Goal: Browse casually

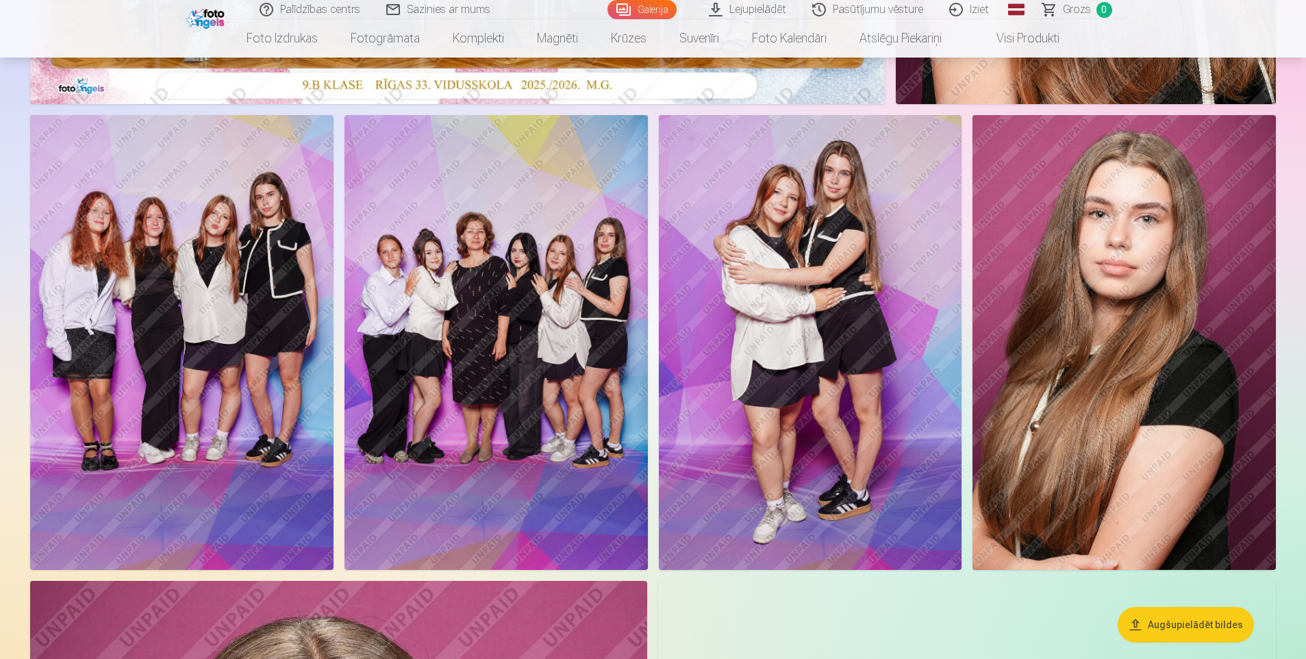
scroll to position [617, 0]
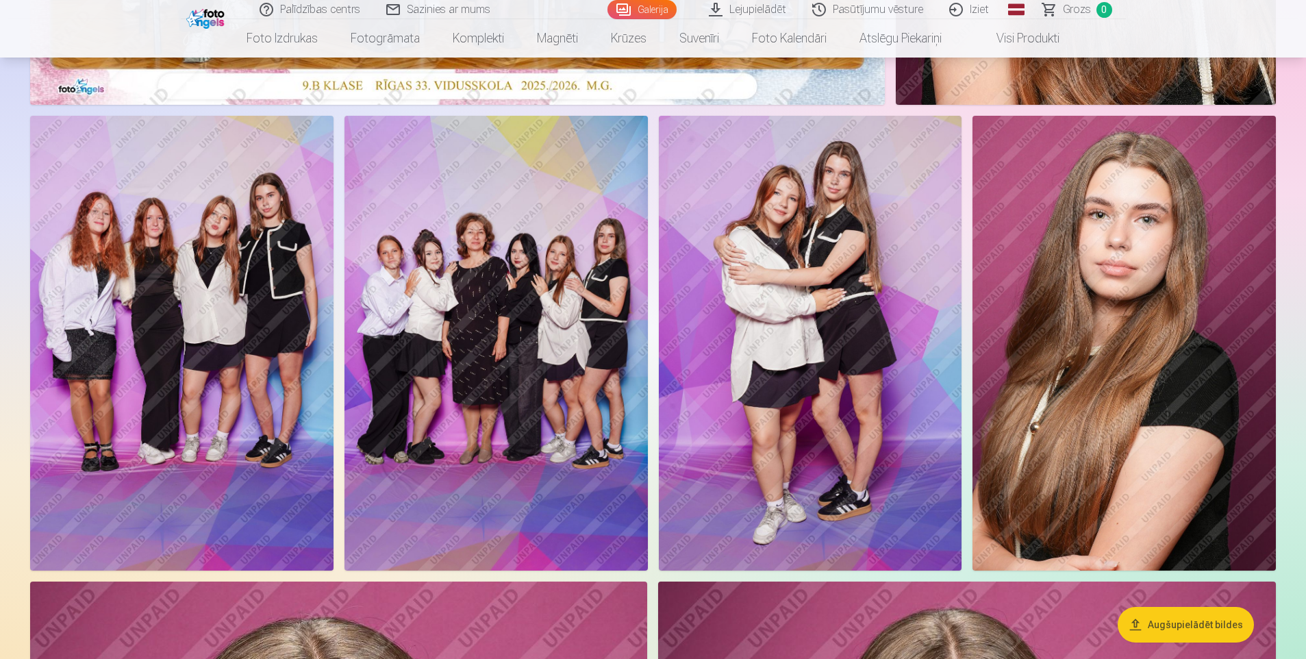
click at [837, 191] on img at bounding box center [810, 343] width 303 height 455
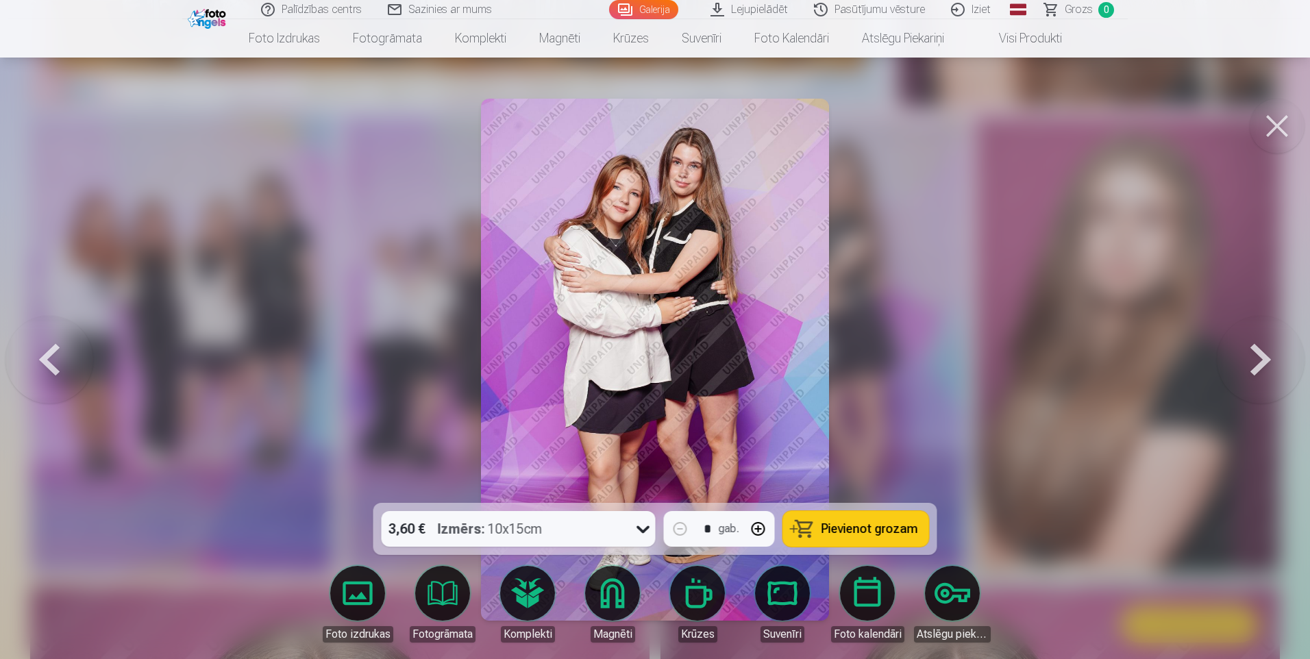
click at [1272, 122] on button at bounding box center [1276, 126] width 55 height 55
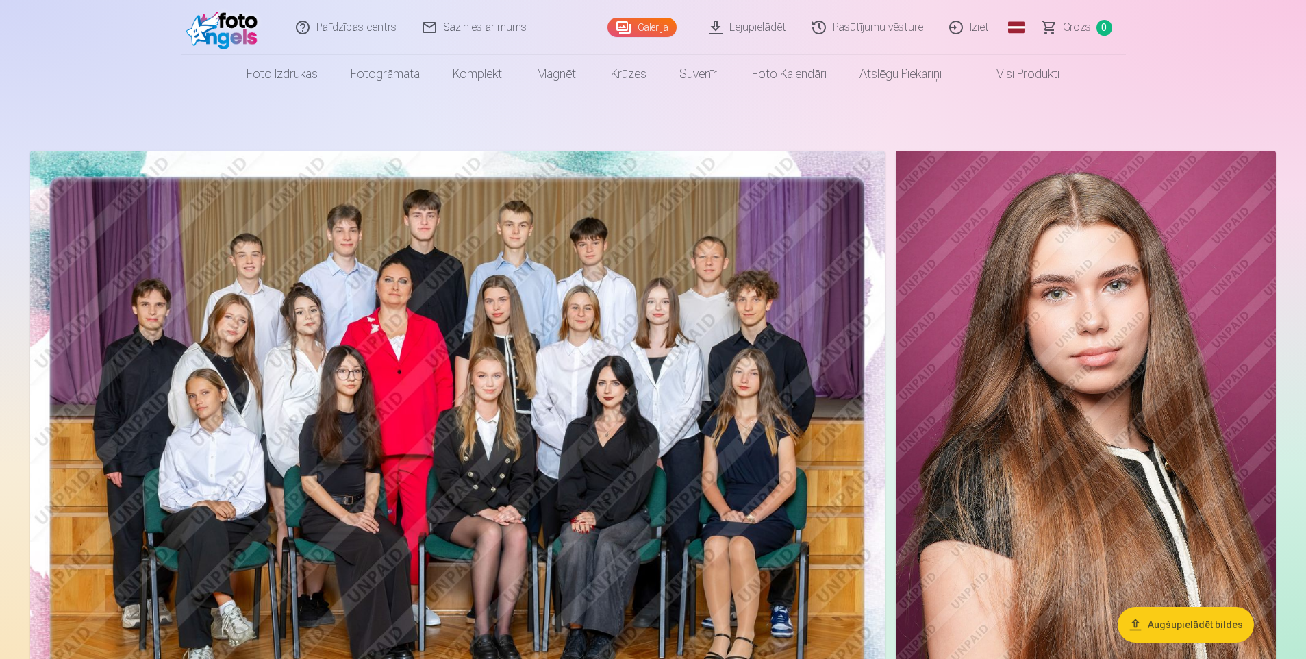
click at [503, 303] on img at bounding box center [457, 436] width 855 height 571
